Goal: Find specific page/section: Find specific page/section

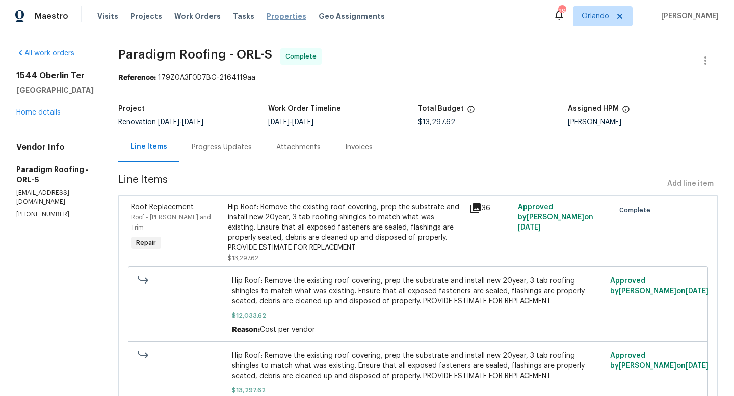
click at [274, 11] on span "Properties" at bounding box center [286, 16] width 40 height 10
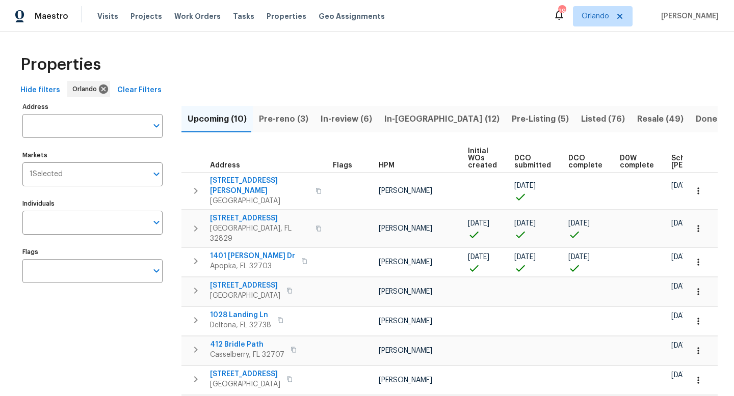
click at [147, 210] on div "Individuals Individuals" at bounding box center [92, 216] width 140 height 38
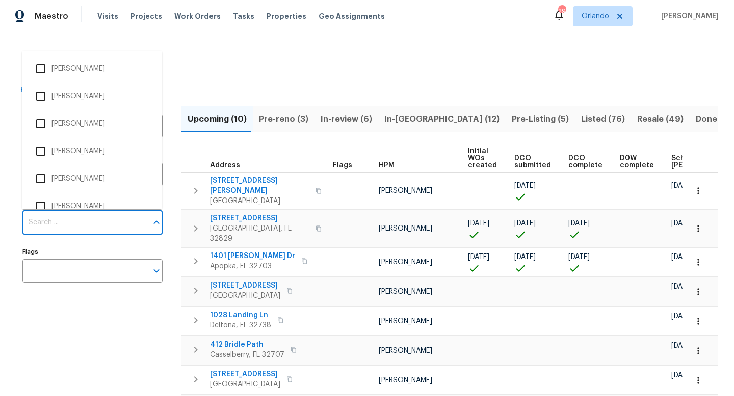
type input "c"
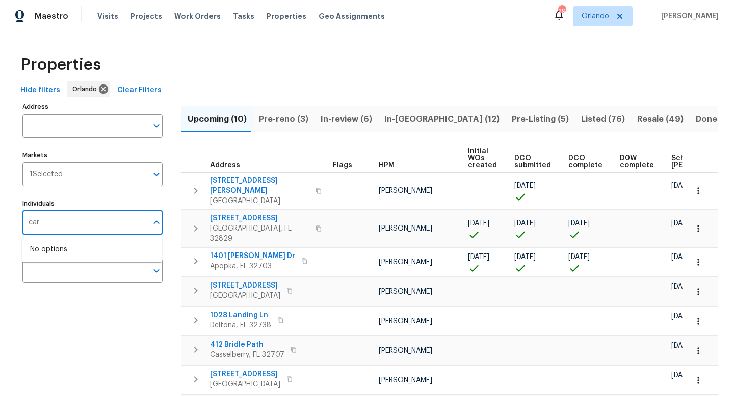
type input "carl"
click at [96, 256] on li "[PERSON_NAME]" at bounding box center [92, 255] width 124 height 21
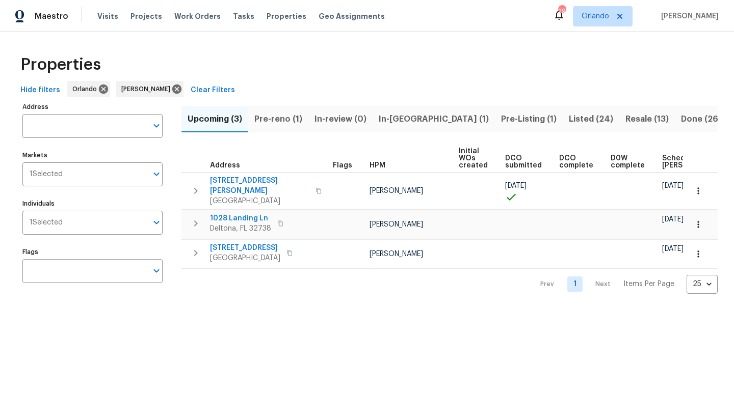
click at [625, 117] on span "Resale (13)" at bounding box center [646, 119] width 43 height 14
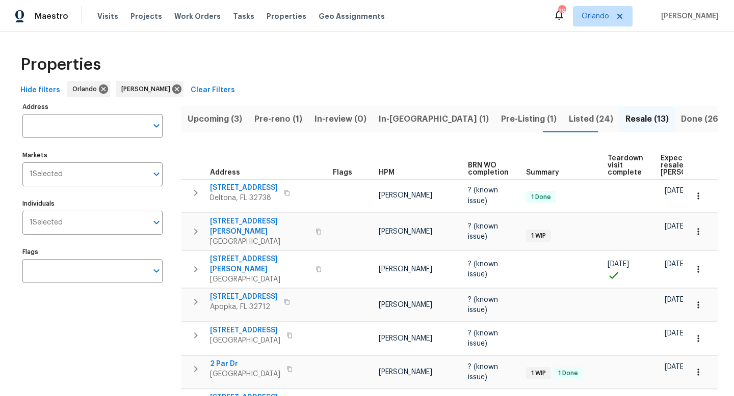
click at [278, 121] on span "Pre-reno (1)" at bounding box center [278, 119] width 48 height 14
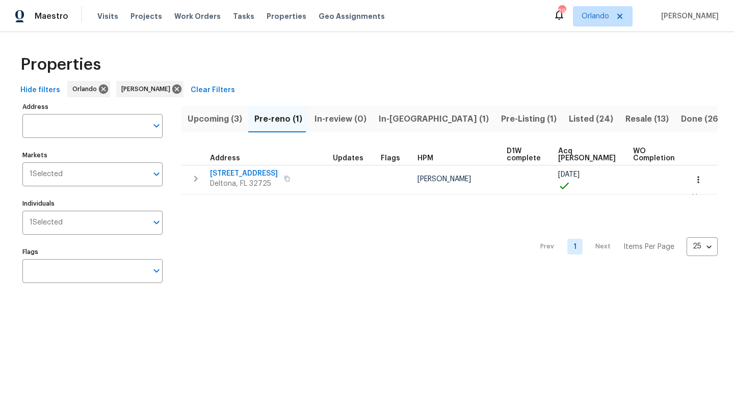
click at [223, 117] on span "Upcoming (3)" at bounding box center [214, 119] width 55 height 14
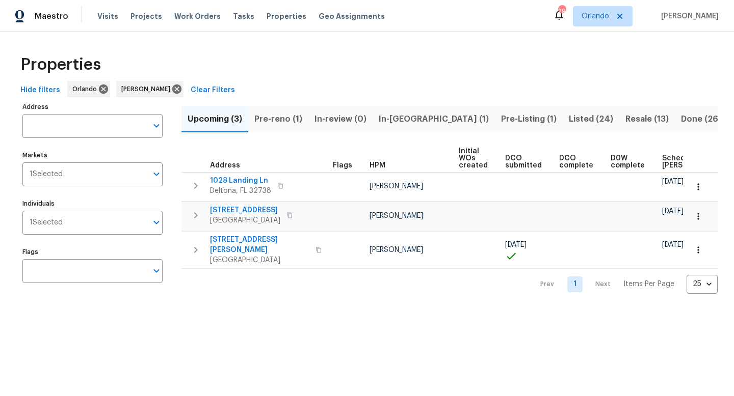
click at [264, 115] on span "Pre-reno (1)" at bounding box center [278, 119] width 48 height 14
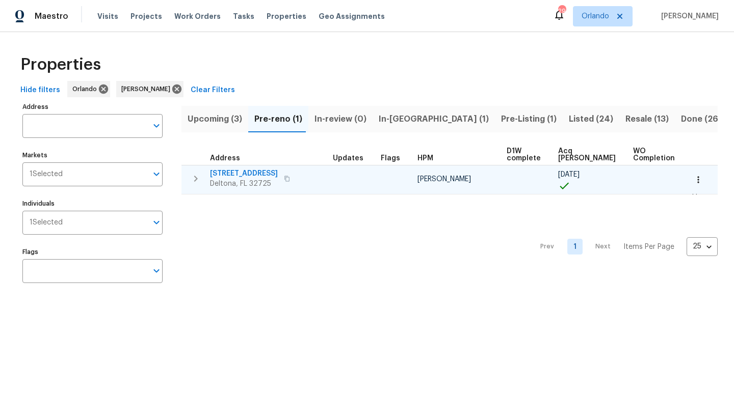
click at [258, 173] on span "1292 Buccaneer Ave" at bounding box center [244, 174] width 68 height 10
click at [703, 179] on button "button" at bounding box center [698, 180] width 22 height 22
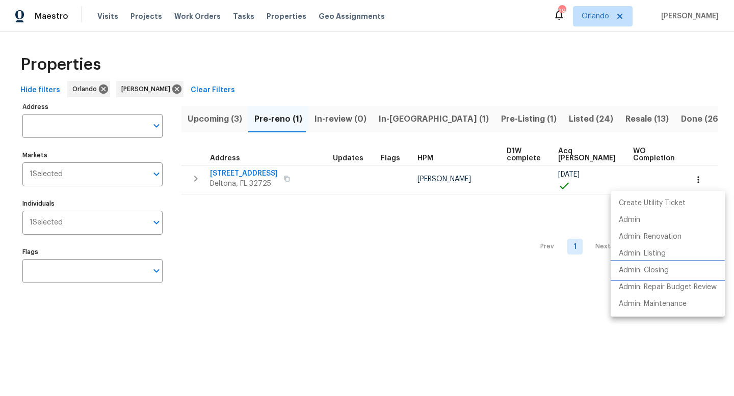
click at [636, 271] on p "Admin: Closing" at bounding box center [643, 270] width 50 height 11
click at [206, 124] on div at bounding box center [367, 198] width 734 height 396
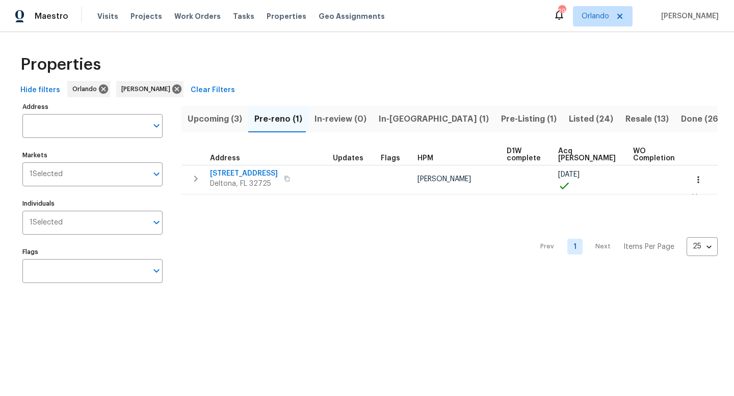
click at [211, 119] on span "Upcoming (3)" at bounding box center [214, 119] width 55 height 14
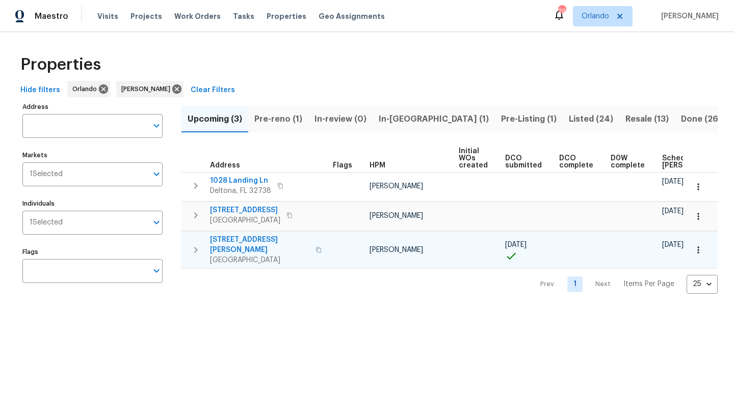
click at [263, 235] on span "1041 Hamilton Ave" at bounding box center [259, 245] width 99 height 20
click at [702, 247] on icon "button" at bounding box center [698, 250] width 10 height 10
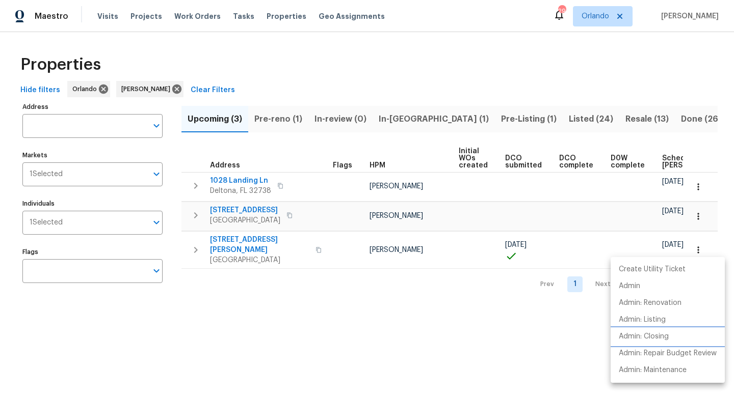
click at [659, 334] on p "Admin: Closing" at bounding box center [643, 337] width 50 height 11
